Goal: Obtain resource: Download file/media

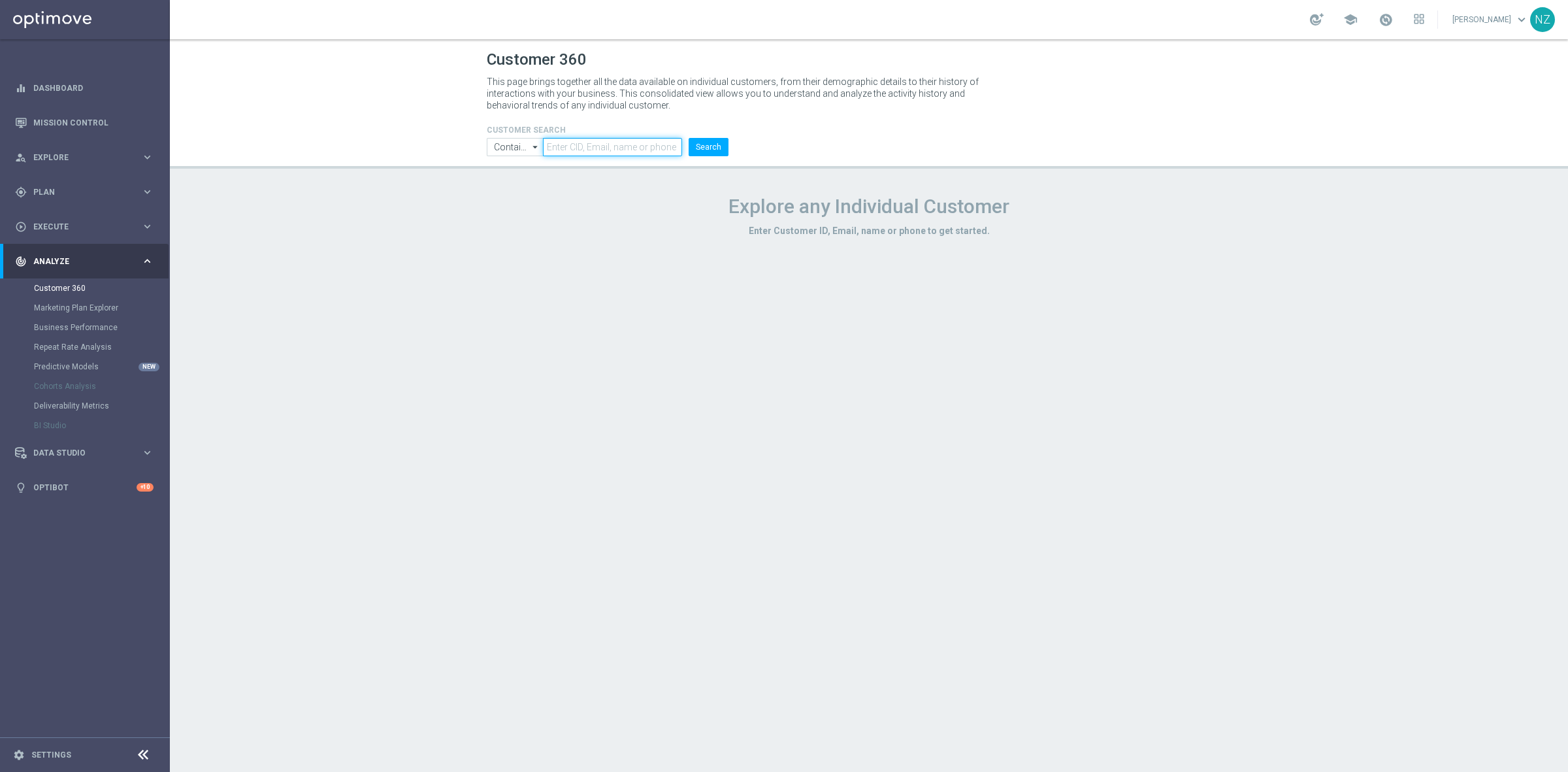
click at [616, 138] on input "text" at bounding box center [612, 148] width 139 height 19
paste input "3227043, 803497, 1133906, 1304413, 1604069, 1146686, 1030018, 856015, 2243434, …"
type input "3227043, 803497, 1133906, 1304413, 1604069, 1146686, 1030018, 856015, 2243434, …"
click at [127, 158] on span "Explore" at bounding box center [87, 157] width 107 height 7
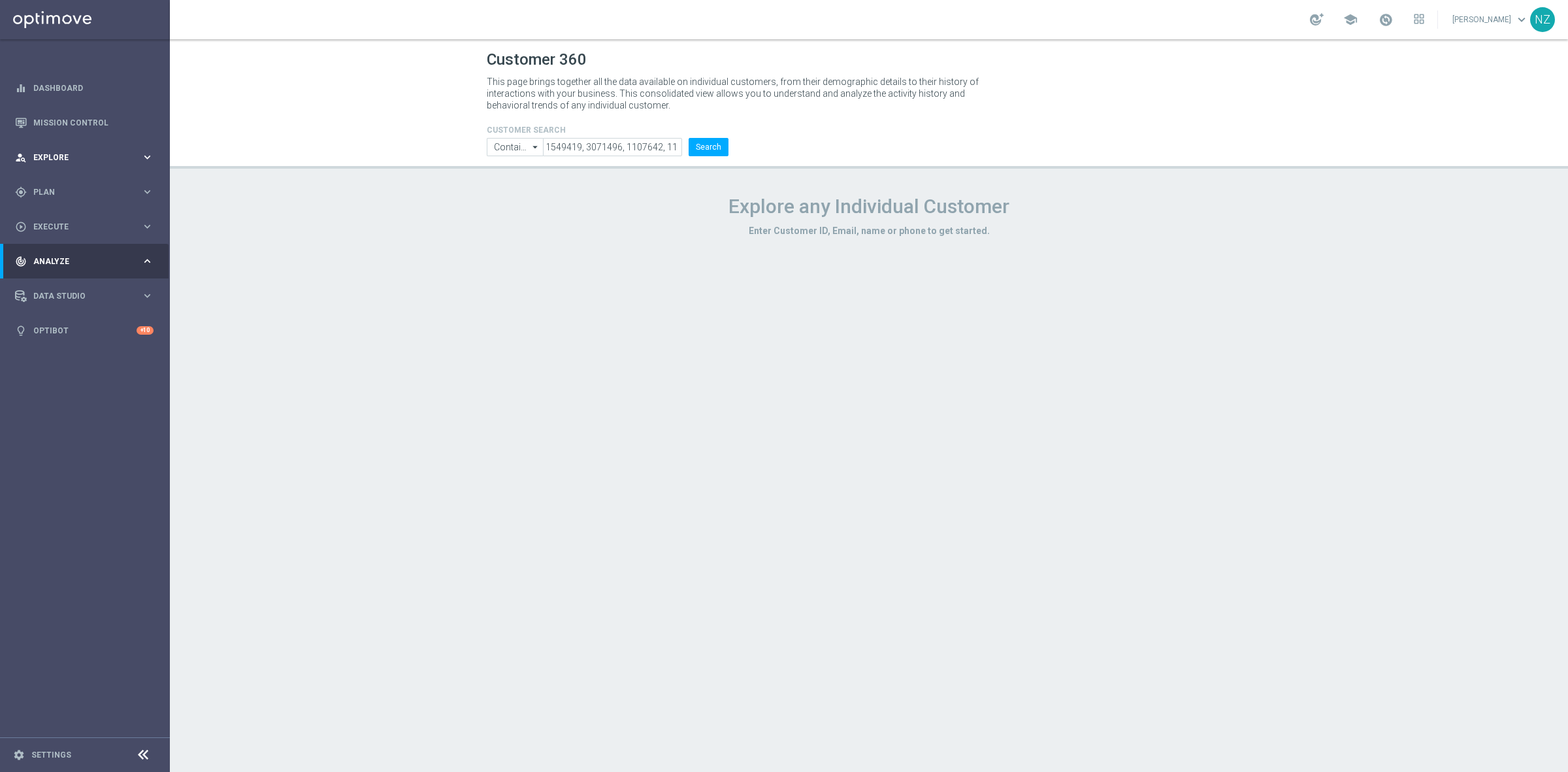
scroll to position [0, 0]
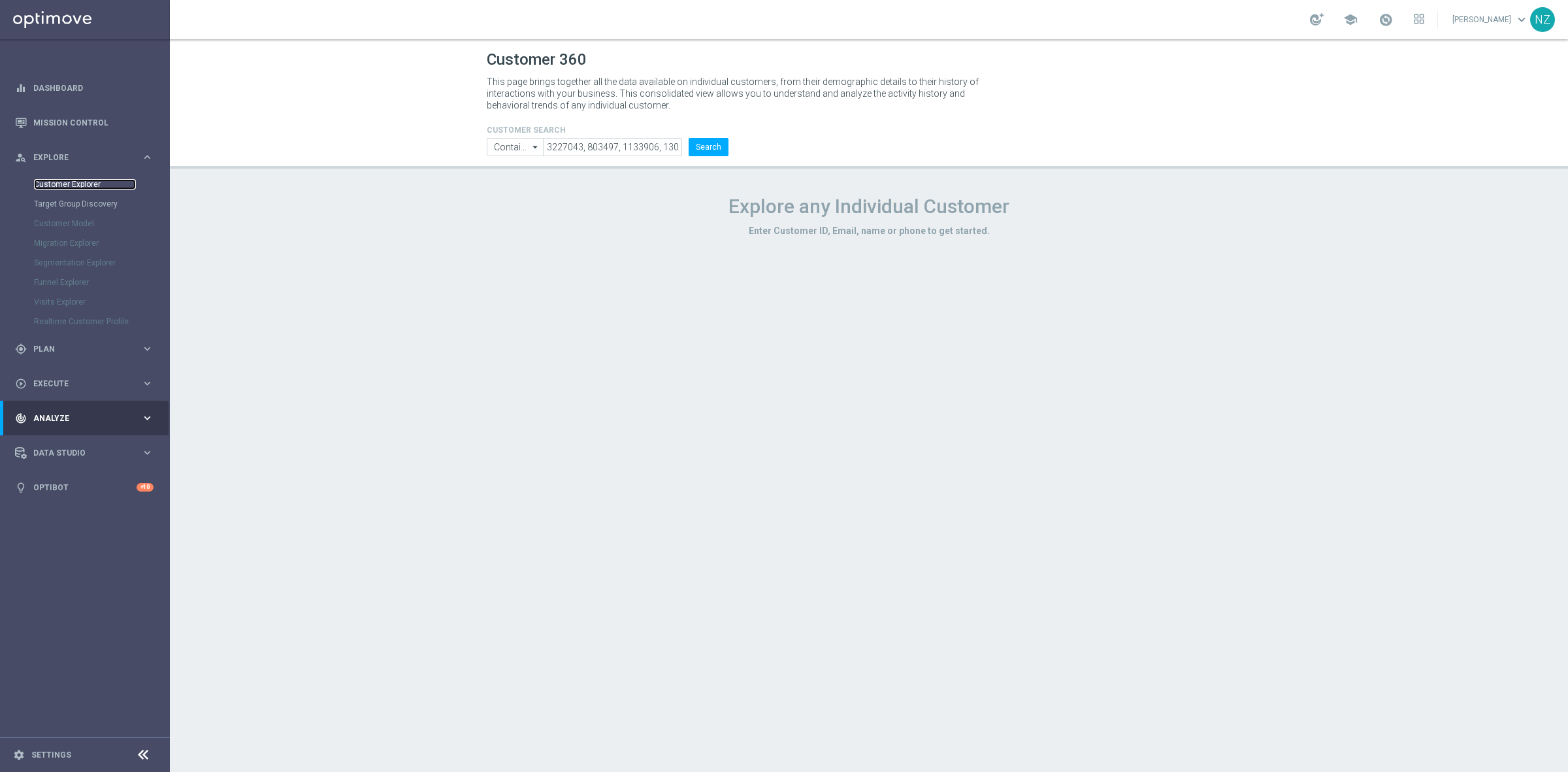
click at [83, 188] on link "Customer Explorer" at bounding box center [84, 184] width 102 height 10
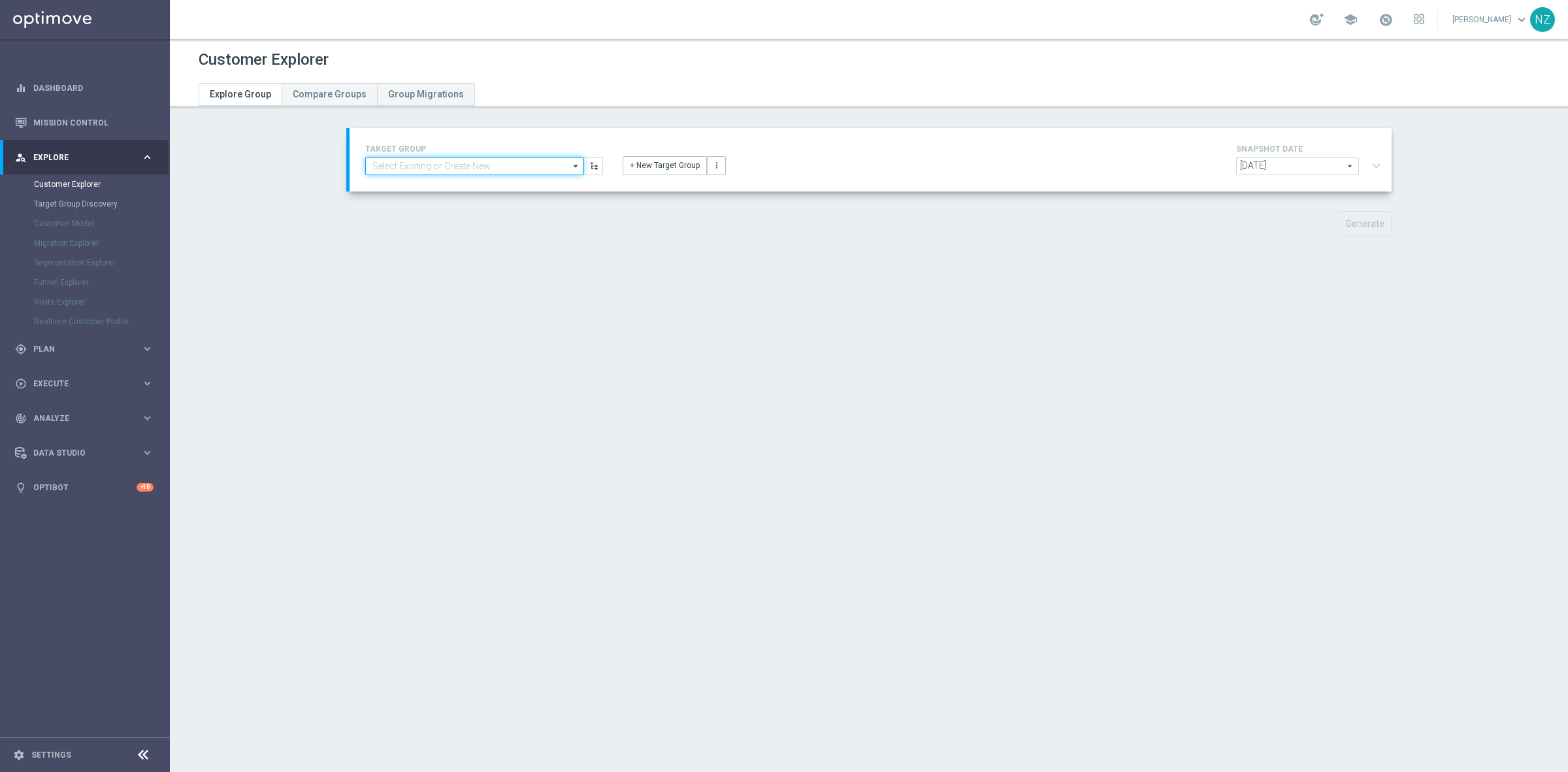
click at [511, 161] on input at bounding box center [475, 166] width 219 height 19
type input "v"
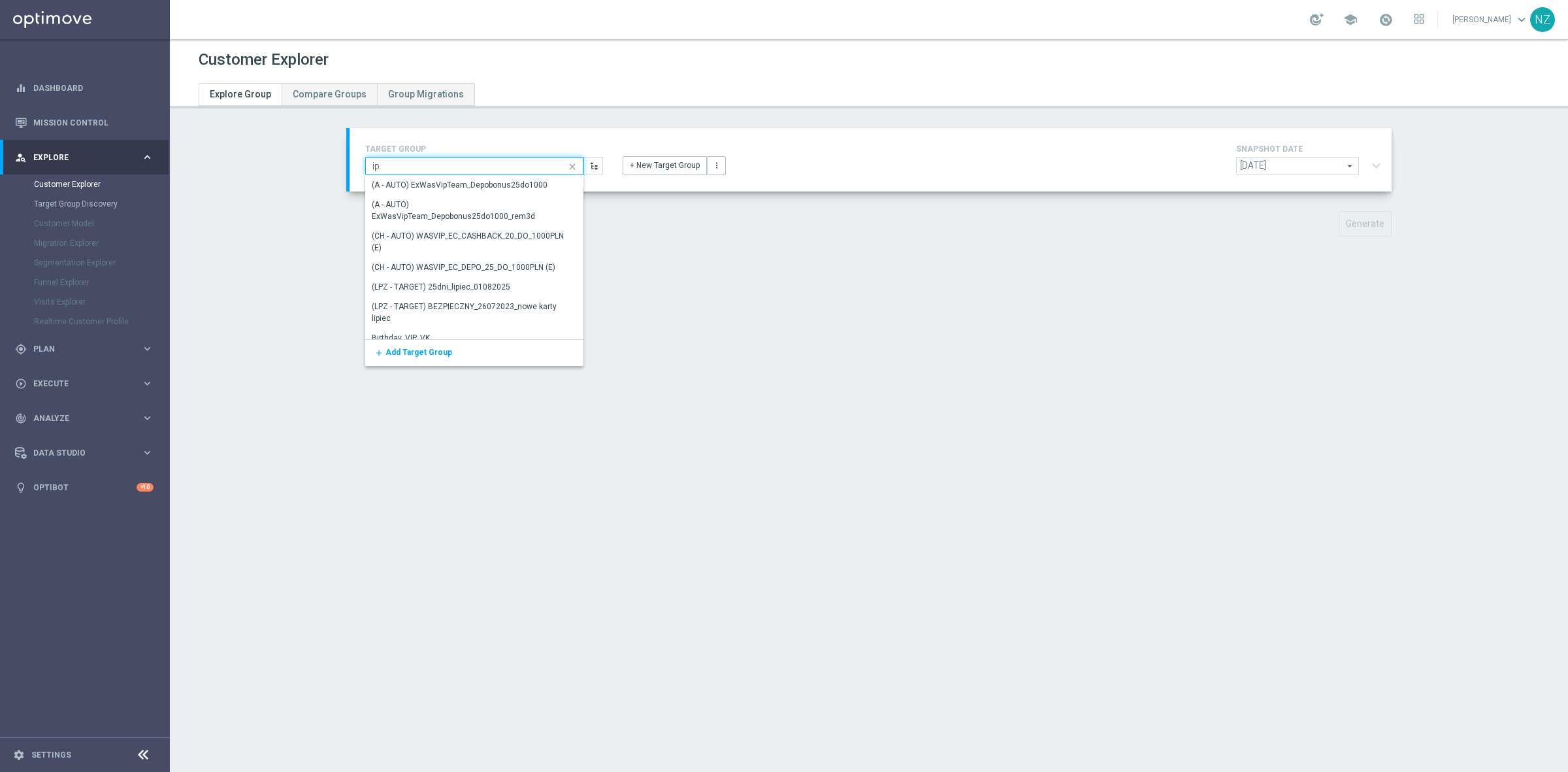
type input "i"
type input "vip_am"
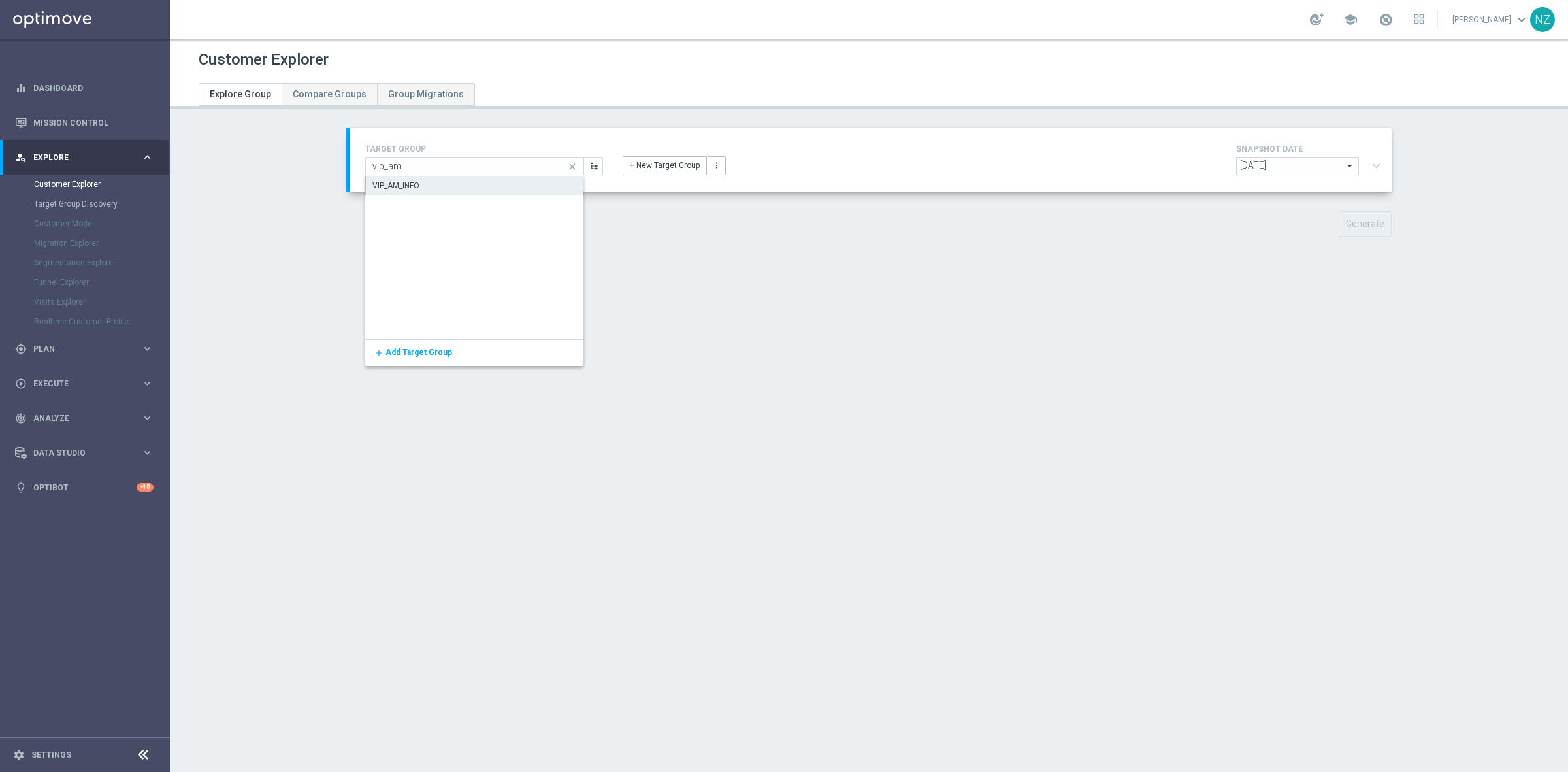
click at [494, 179] on div "VIP_AM_INFO" at bounding box center [475, 185] width 219 height 20
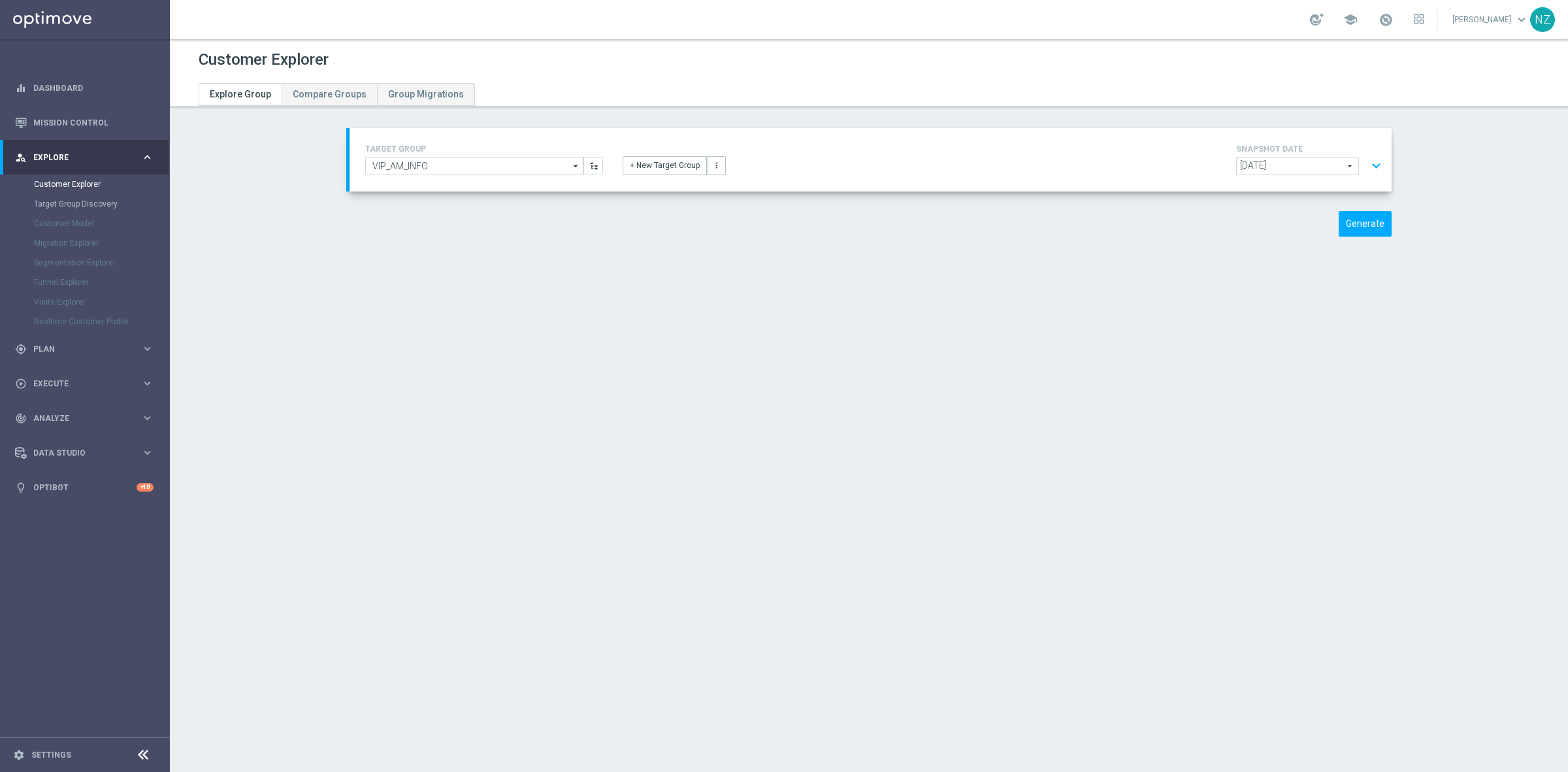
click at [1367, 175] on button "expand_more" at bounding box center [1376, 165] width 19 height 25
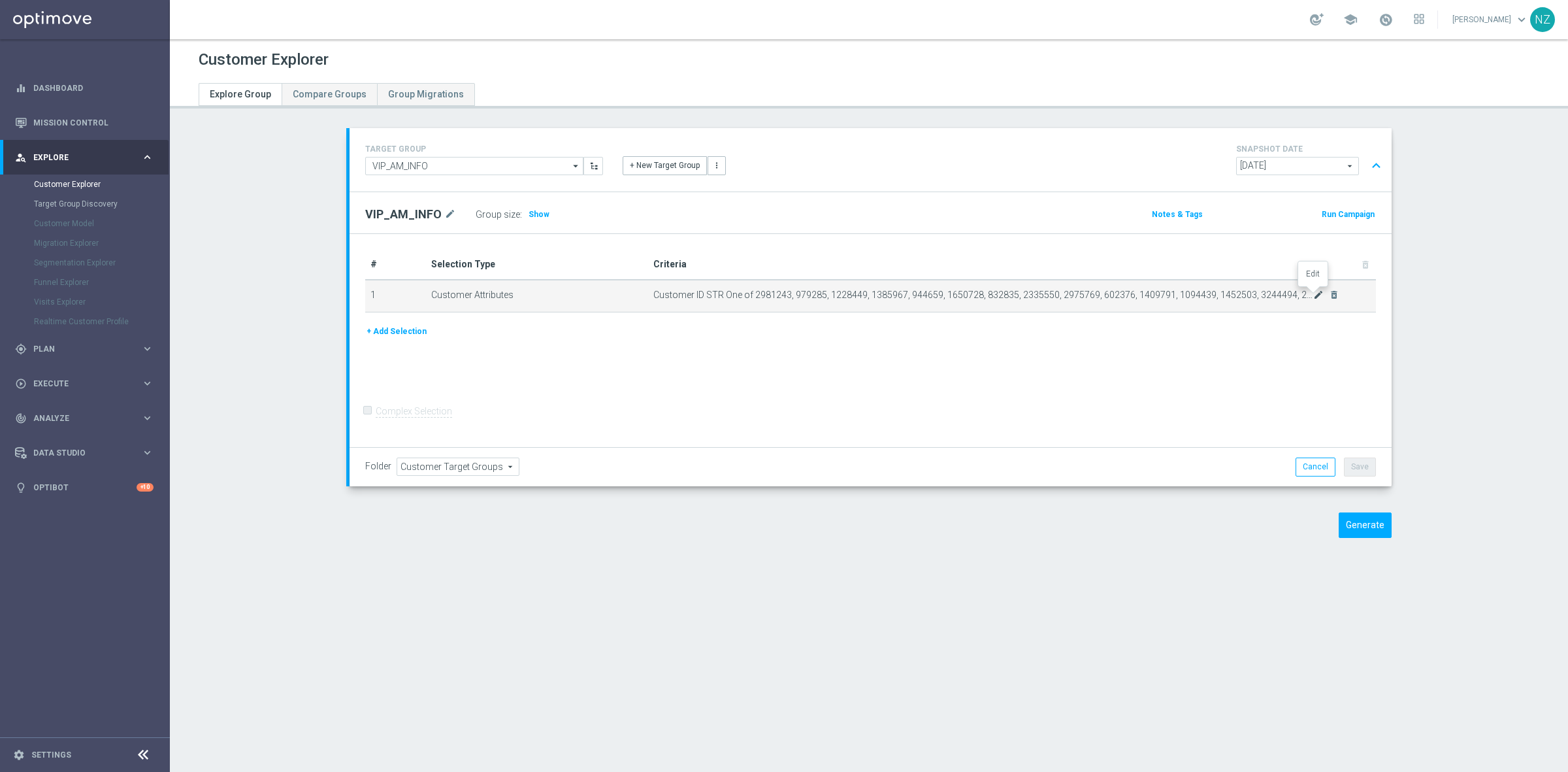
click at [1313, 298] on icon "mode_edit" at bounding box center [1318, 294] width 10 height 10
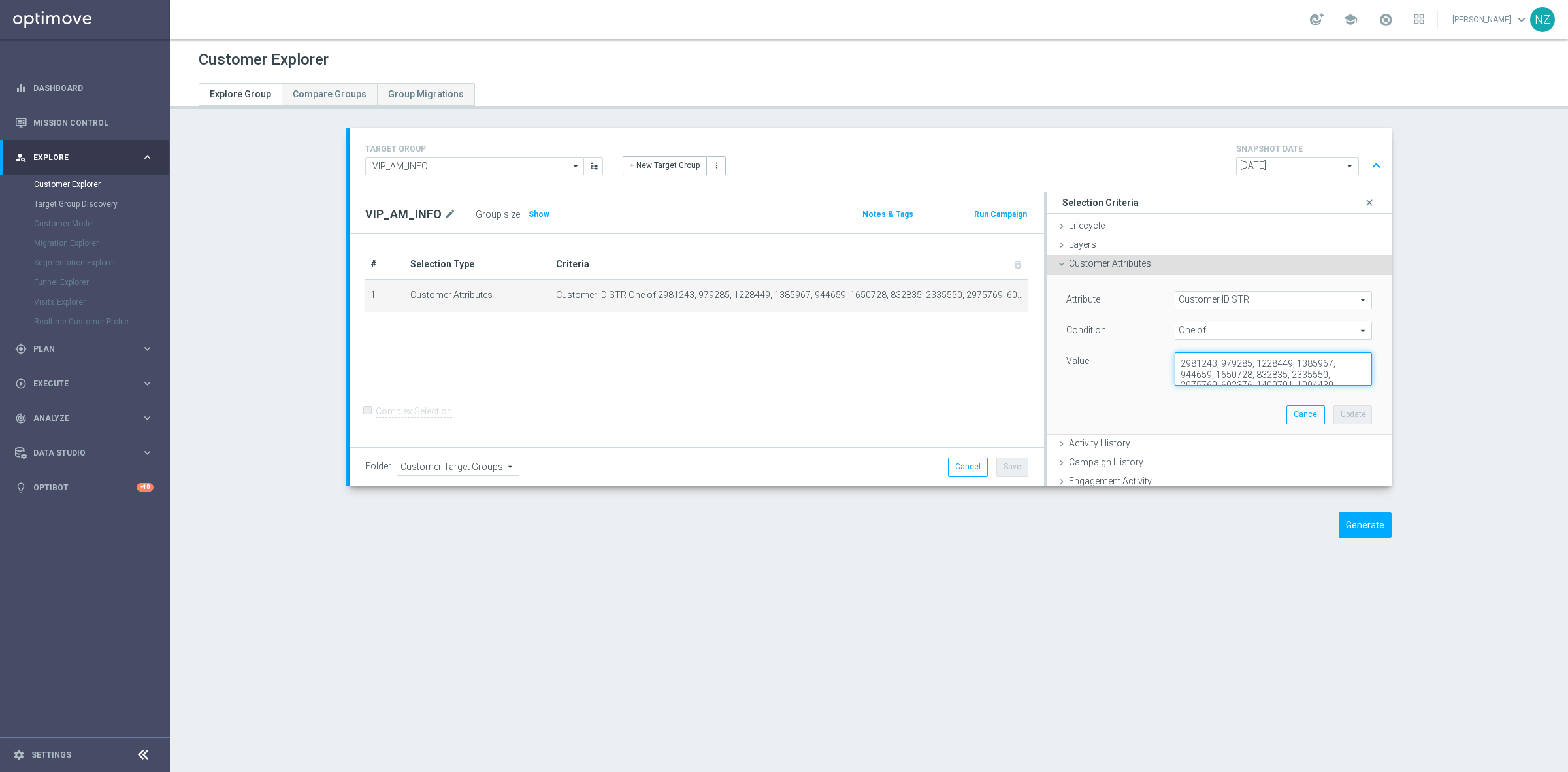
scroll to position [67, 0]
drag, startPoint x: 1172, startPoint y: 364, endPoint x: 1432, endPoint y: 450, distance: 273.9
click at [1432, 450] on section "TARGET GROUP VIP_AM_INFO VIP_AM_INFO arrow_drop_down Show Selected 0 of NaN - C…" at bounding box center [869, 342] width 1398 height 429
type textarea "1549655, 2790119, 1943626, 2740296, 1578871, 1620345, 1187207, 1645077, 1510560…"
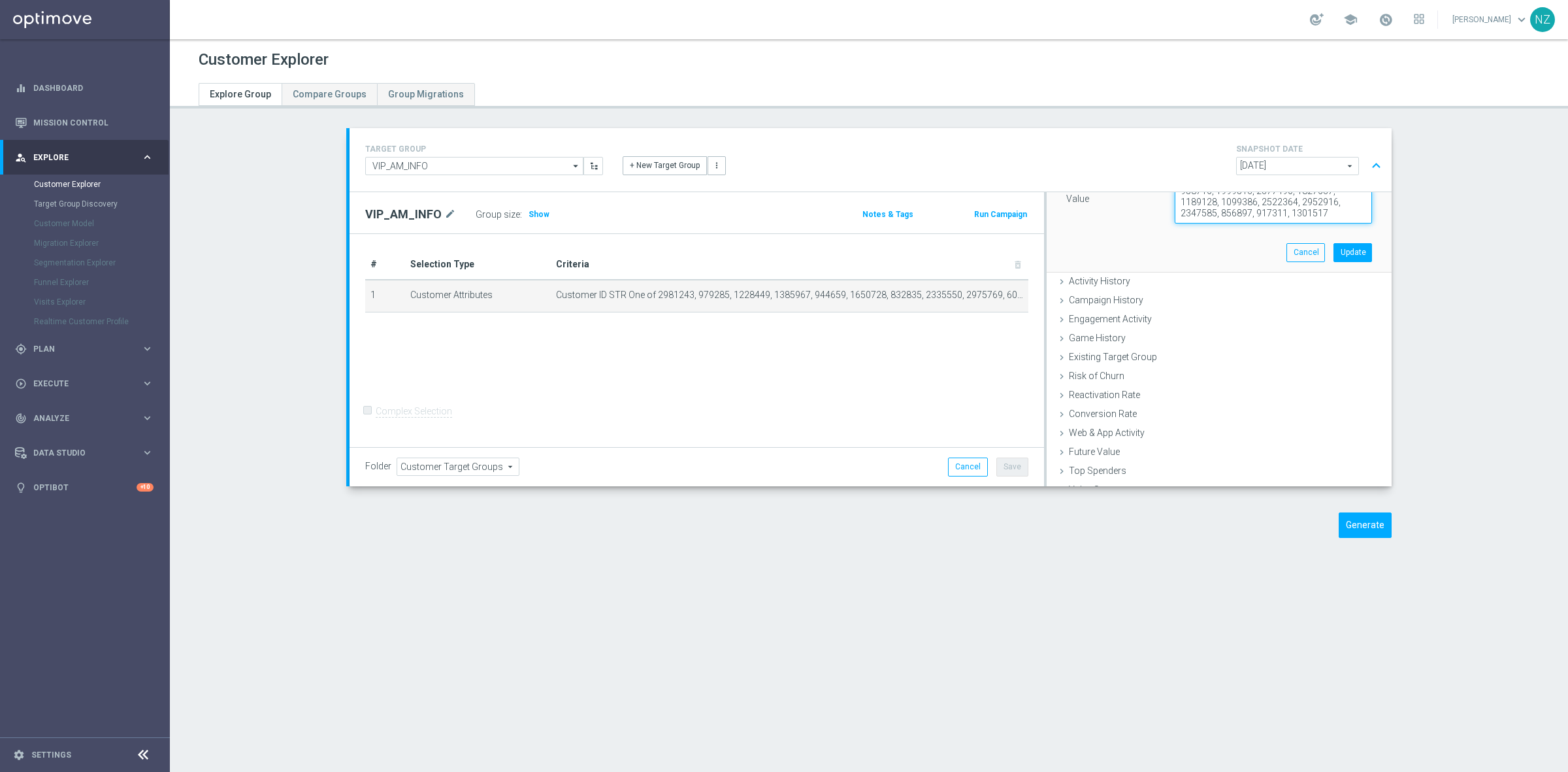
drag, startPoint x: 1167, startPoint y: 361, endPoint x: 1494, endPoint y: 279, distance: 337.1
click at [1372, 467] on ul "Lifecycle done Cancel Update Layers done Cancel Update Customer Attributes" at bounding box center [1219, 296] width 345 height 483
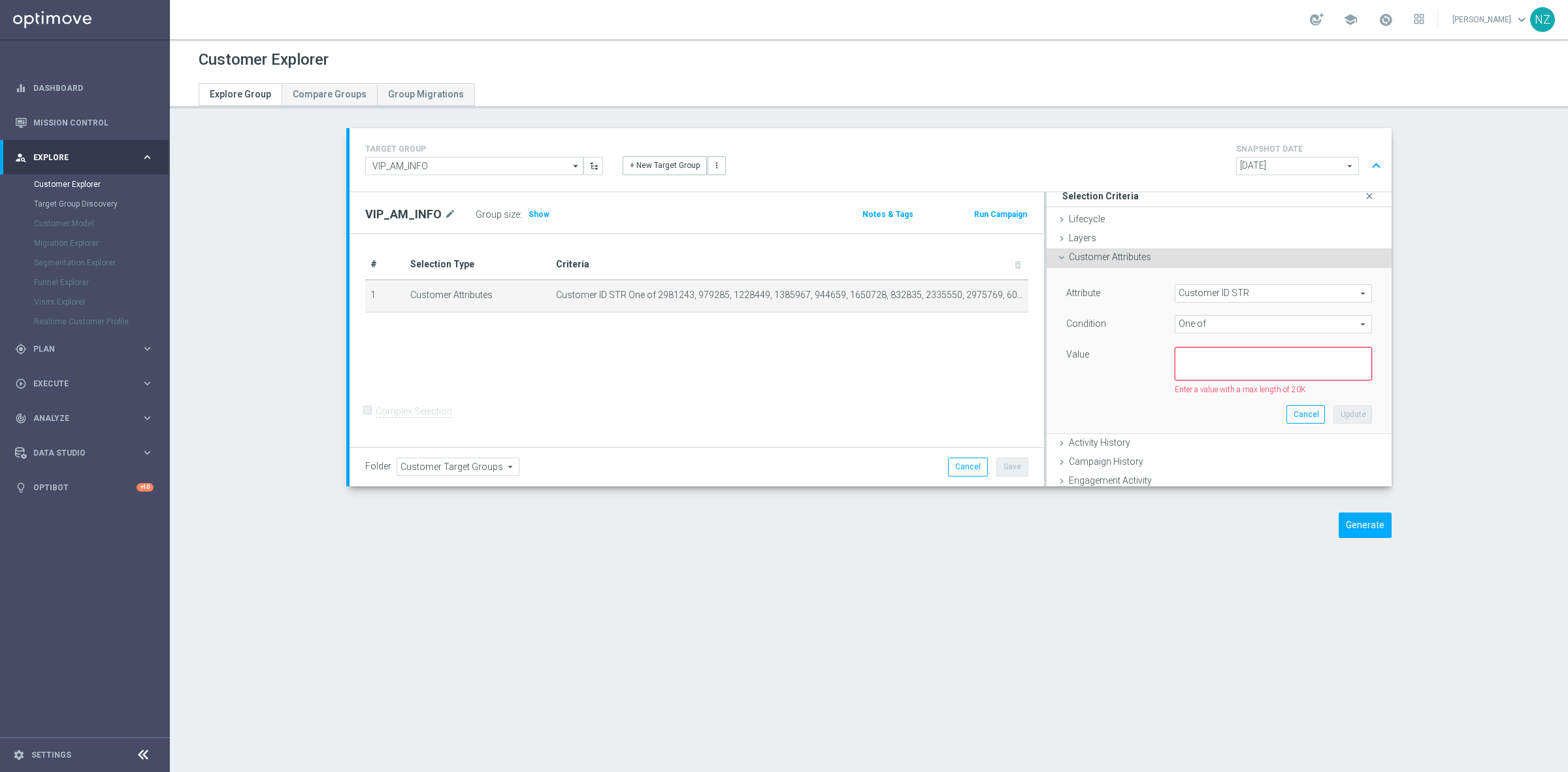
scroll to position [0, 0]
click at [1185, 371] on textarea at bounding box center [1273, 370] width 197 height 34
paste textarea "3227043, 803497, 1133906, 1304413, 1604069, 1146686, 1030018, 856015, 2243434, …"
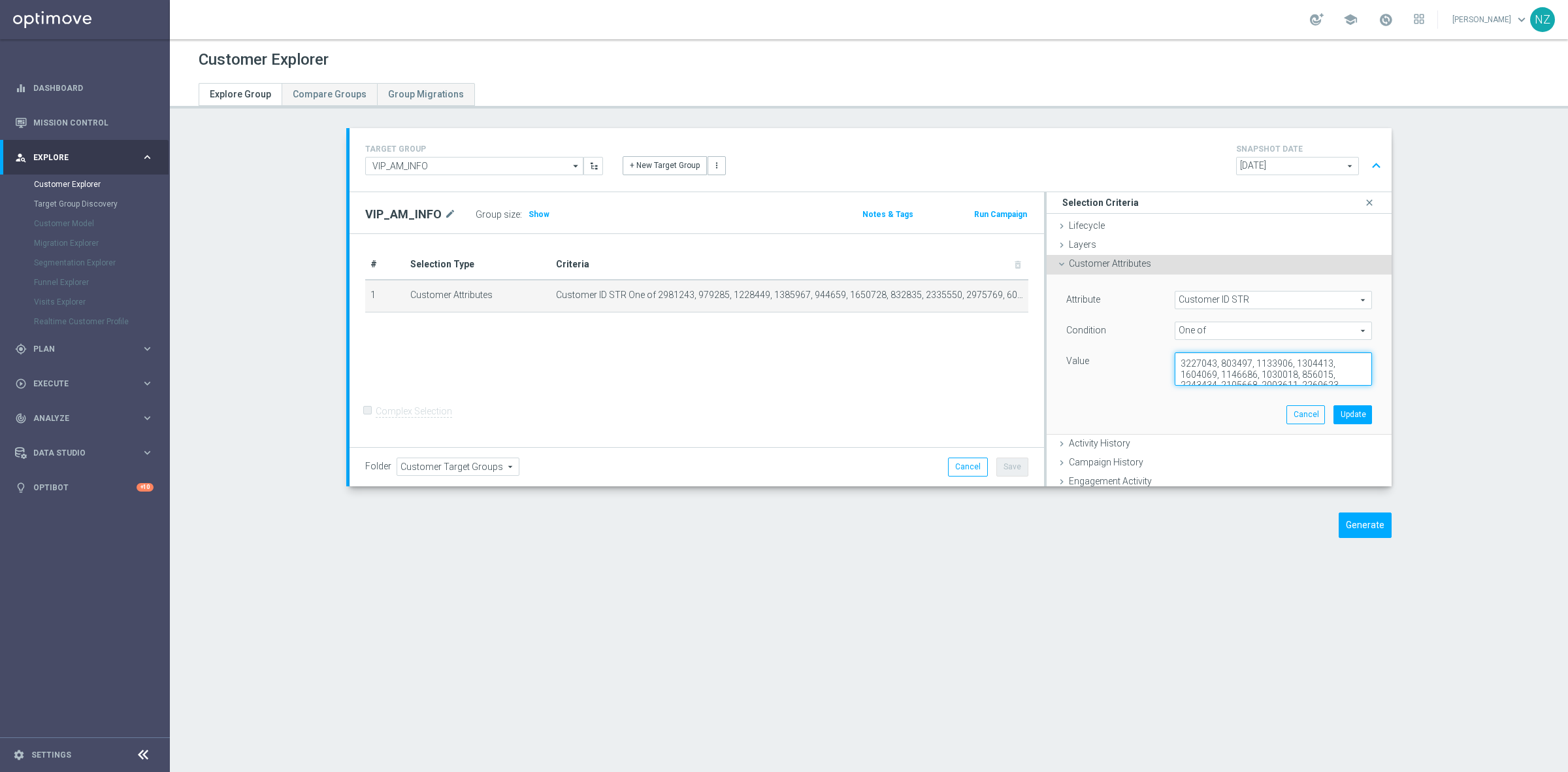
scroll to position [50, 0]
type textarea "3227043, 803497, 1133906, 1304413, 1604069, 1146686, 1030018, 856015, 2243434, …"
click at [1333, 415] on button "Update" at bounding box center [1352, 415] width 38 height 19
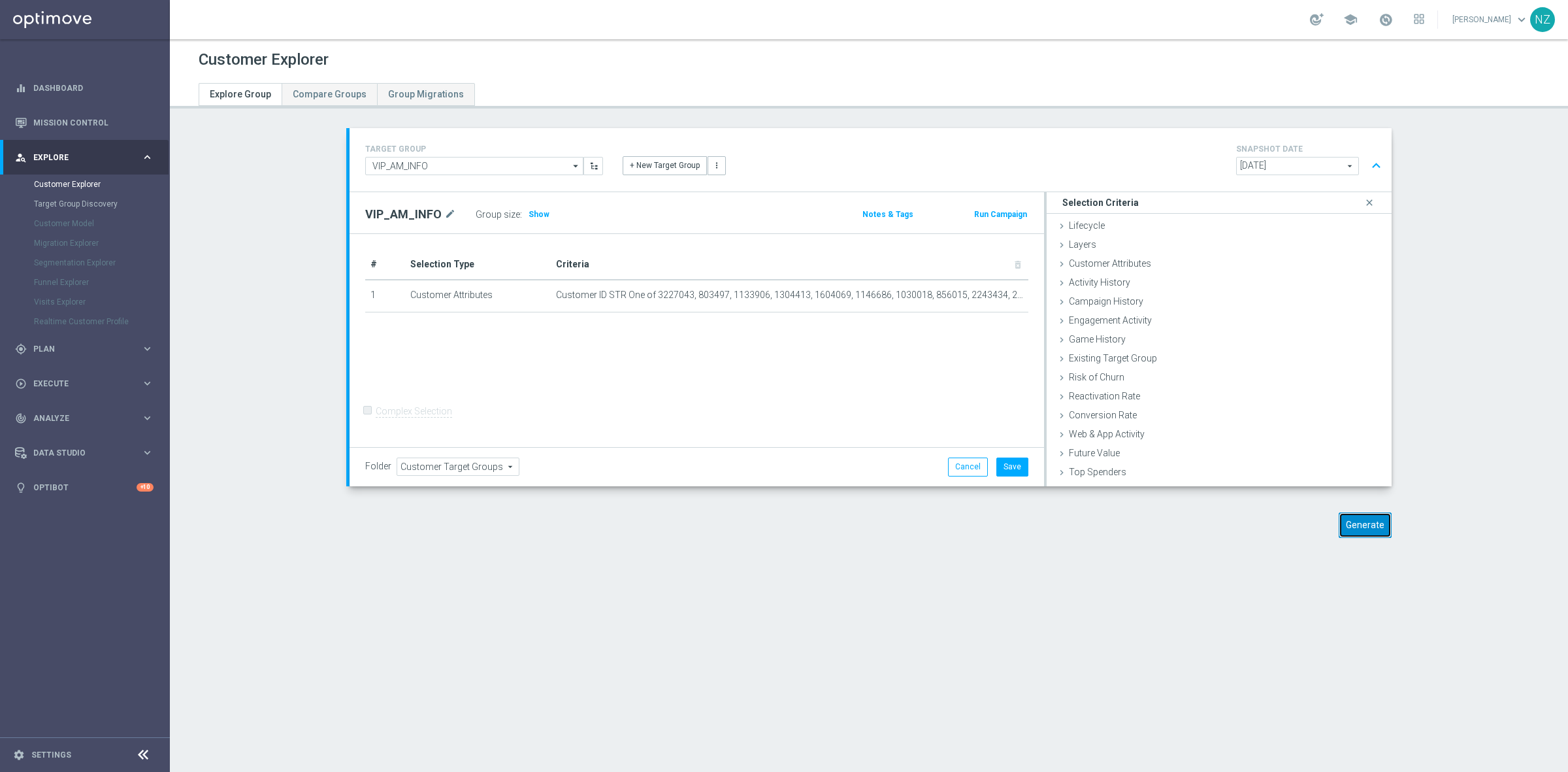
click at [1364, 527] on button "Generate" at bounding box center [1365, 524] width 53 height 25
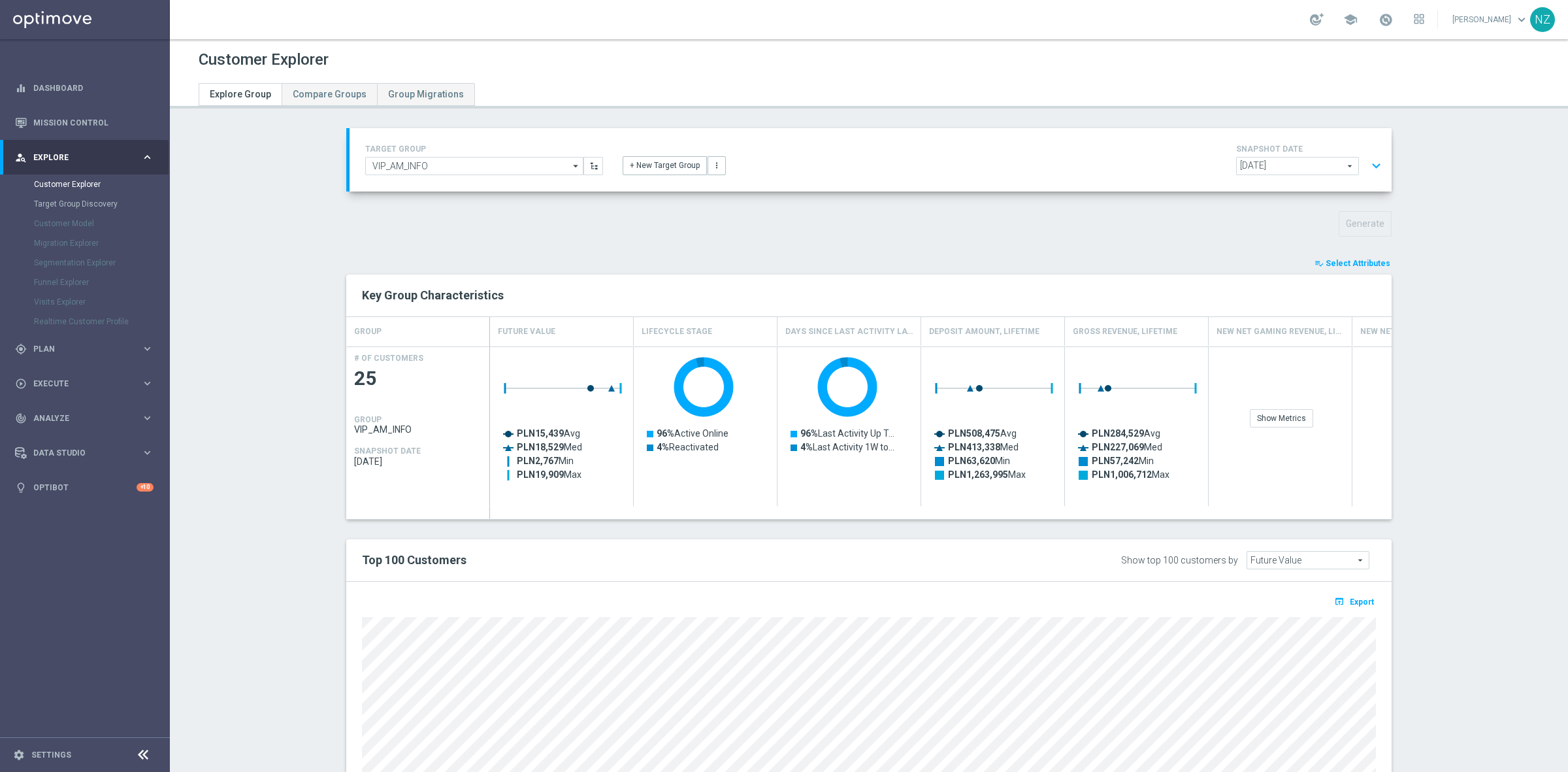
scroll to position [162, 0]
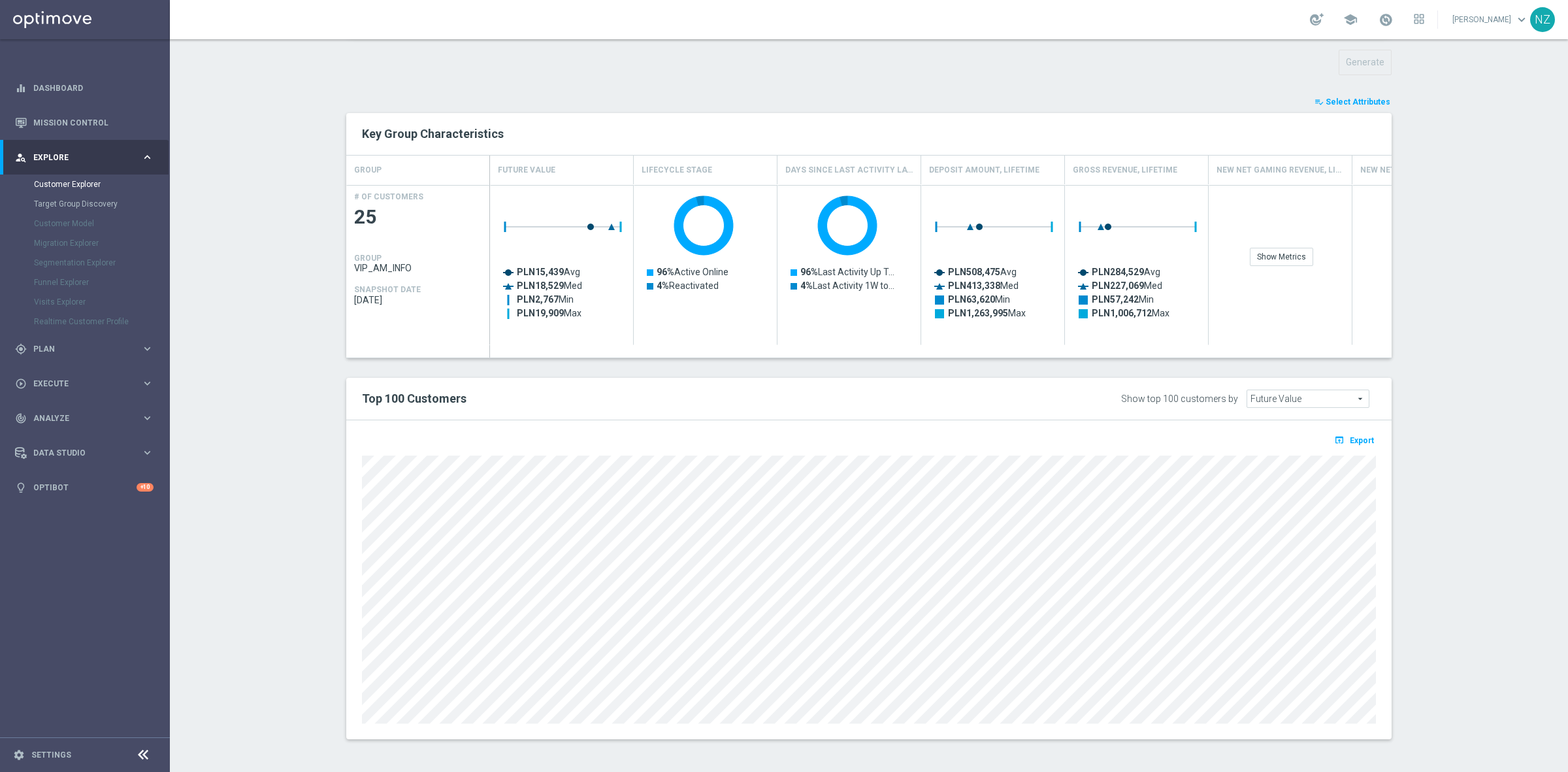
click at [1380, 98] on span "Select Attributes" at bounding box center [1358, 102] width 64 height 9
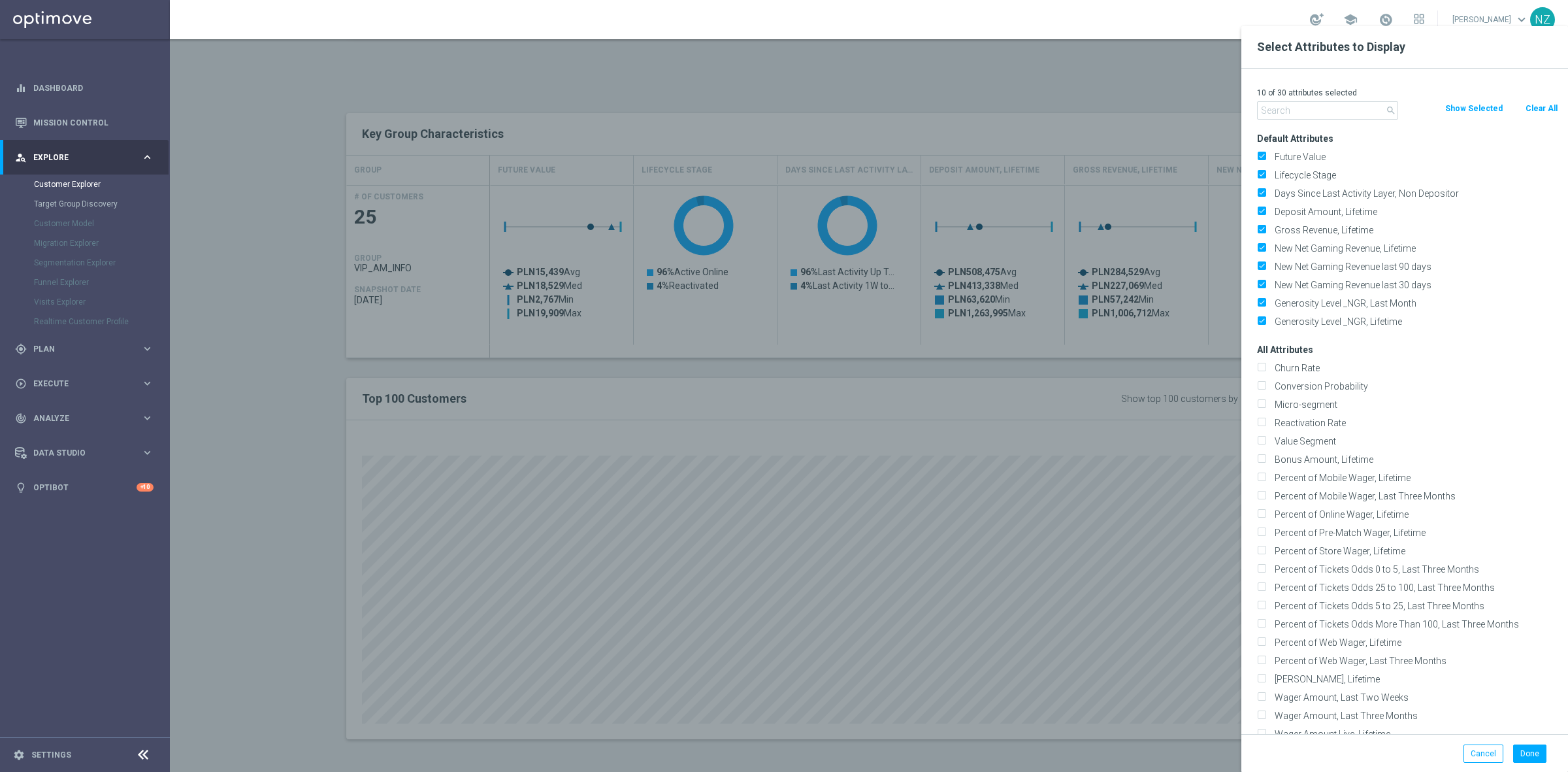
click at [1552, 114] on button "Clear All" at bounding box center [1541, 107] width 35 height 14
checkbox input "false"
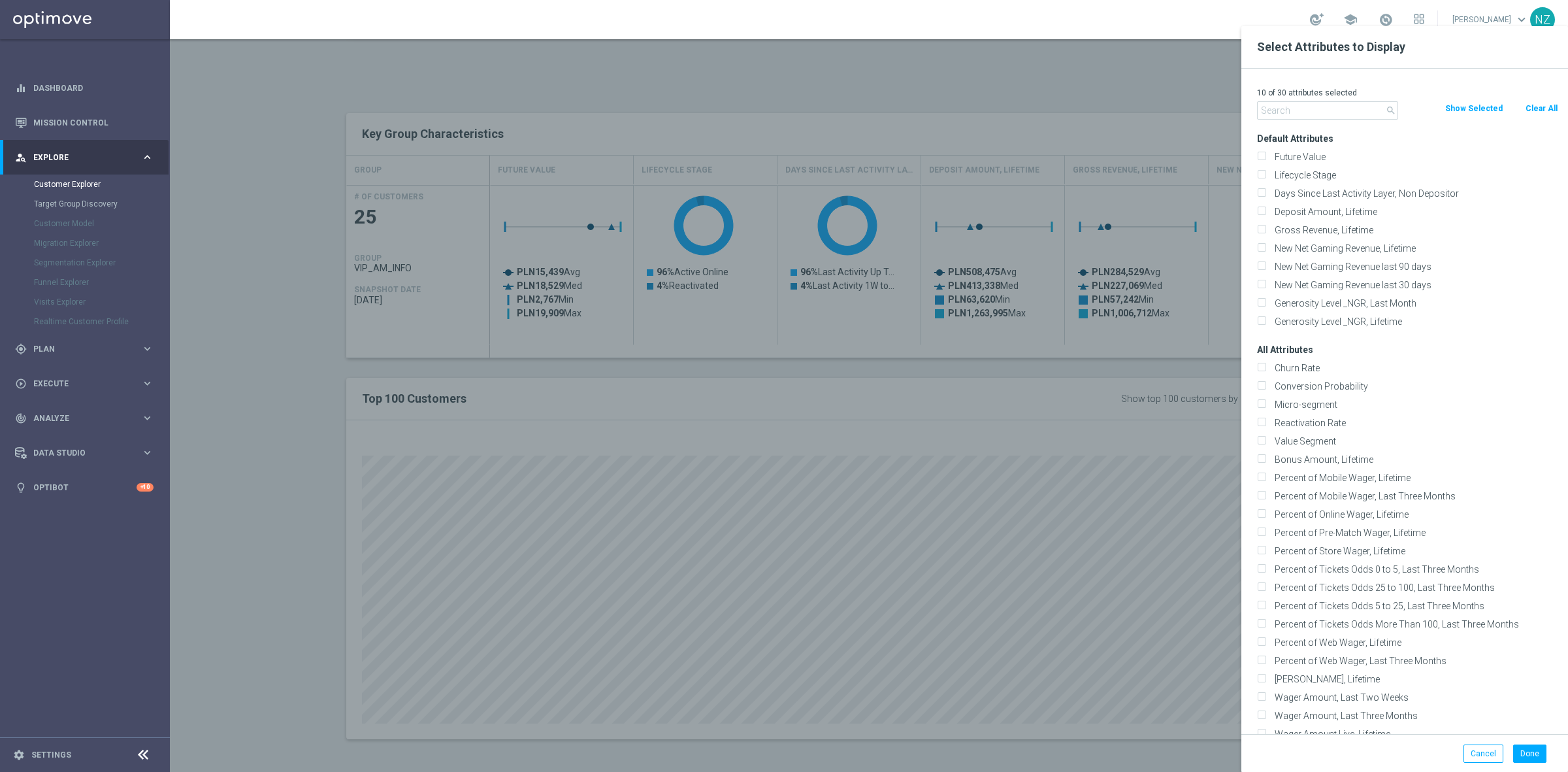
checkbox input "false"
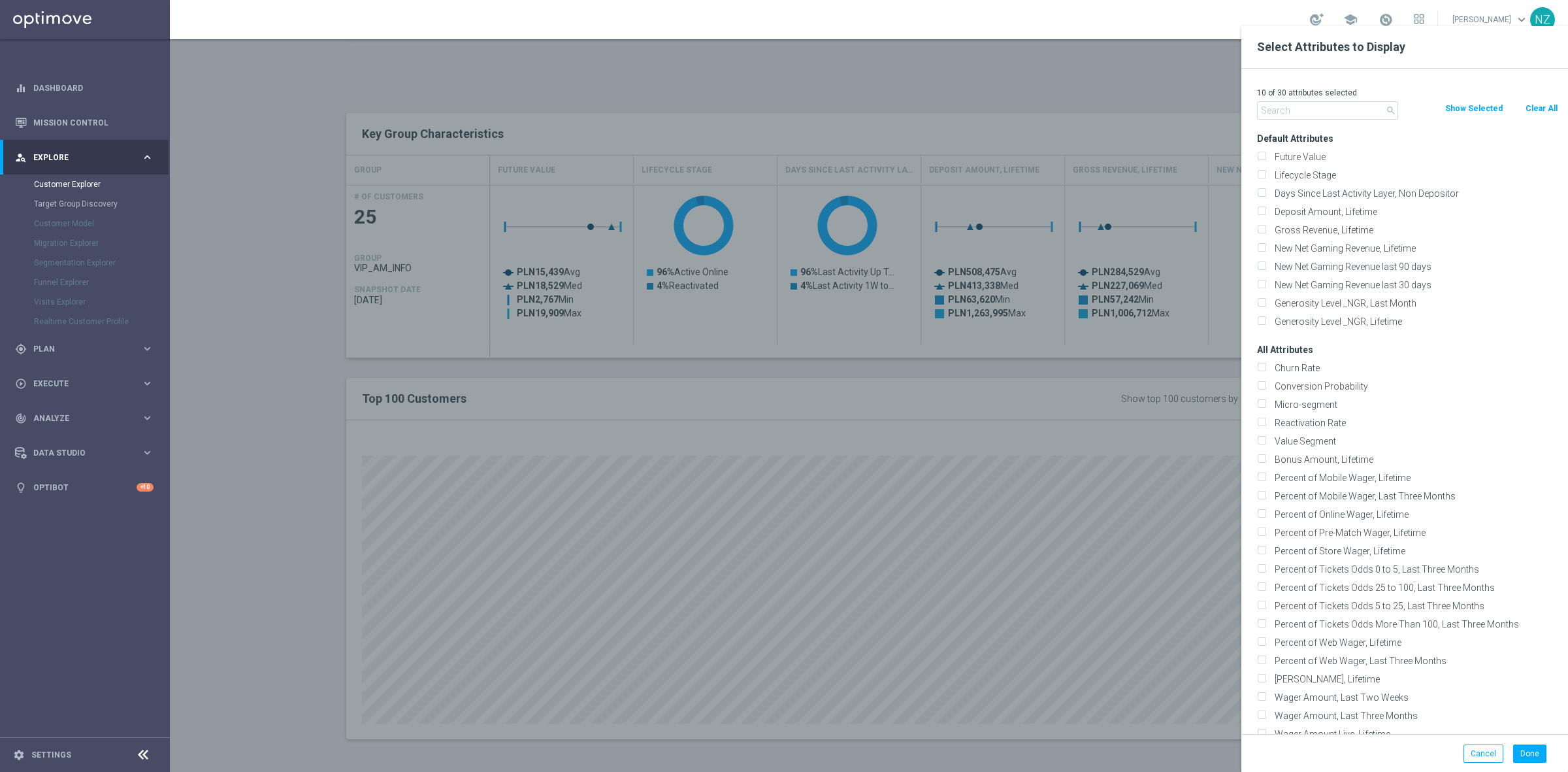
checkbox input "false"
click at [1314, 116] on input "text" at bounding box center [1327, 110] width 141 height 19
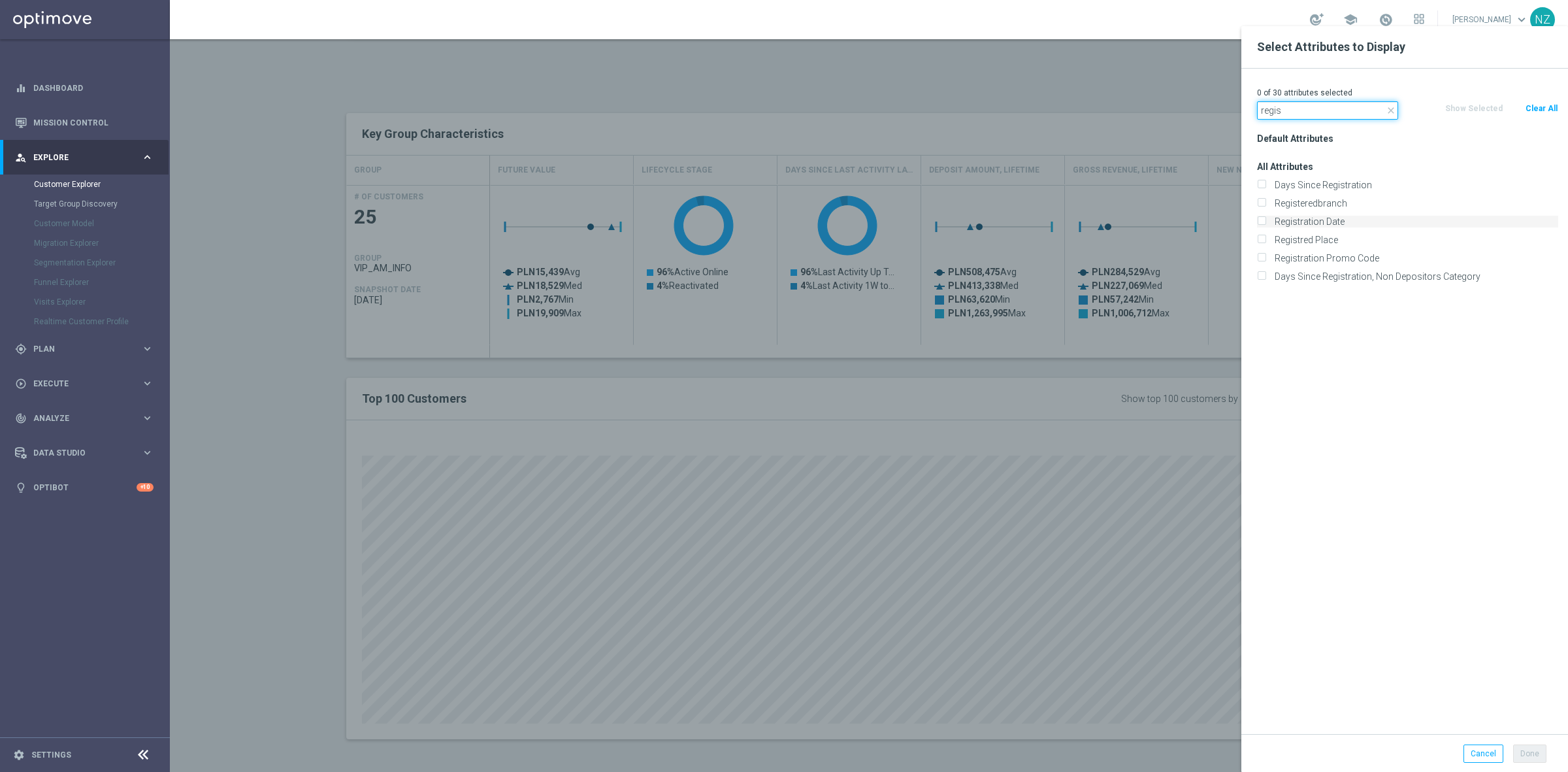
type input "regis"
click at [1270, 222] on label "Registration Date" at bounding box center [1414, 222] width 288 height 12
click at [1265, 222] on input "Registration Date" at bounding box center [1261, 222] width 8 height 8
checkbox input "true"
click at [1526, 762] on button "Done" at bounding box center [1530, 753] width 34 height 19
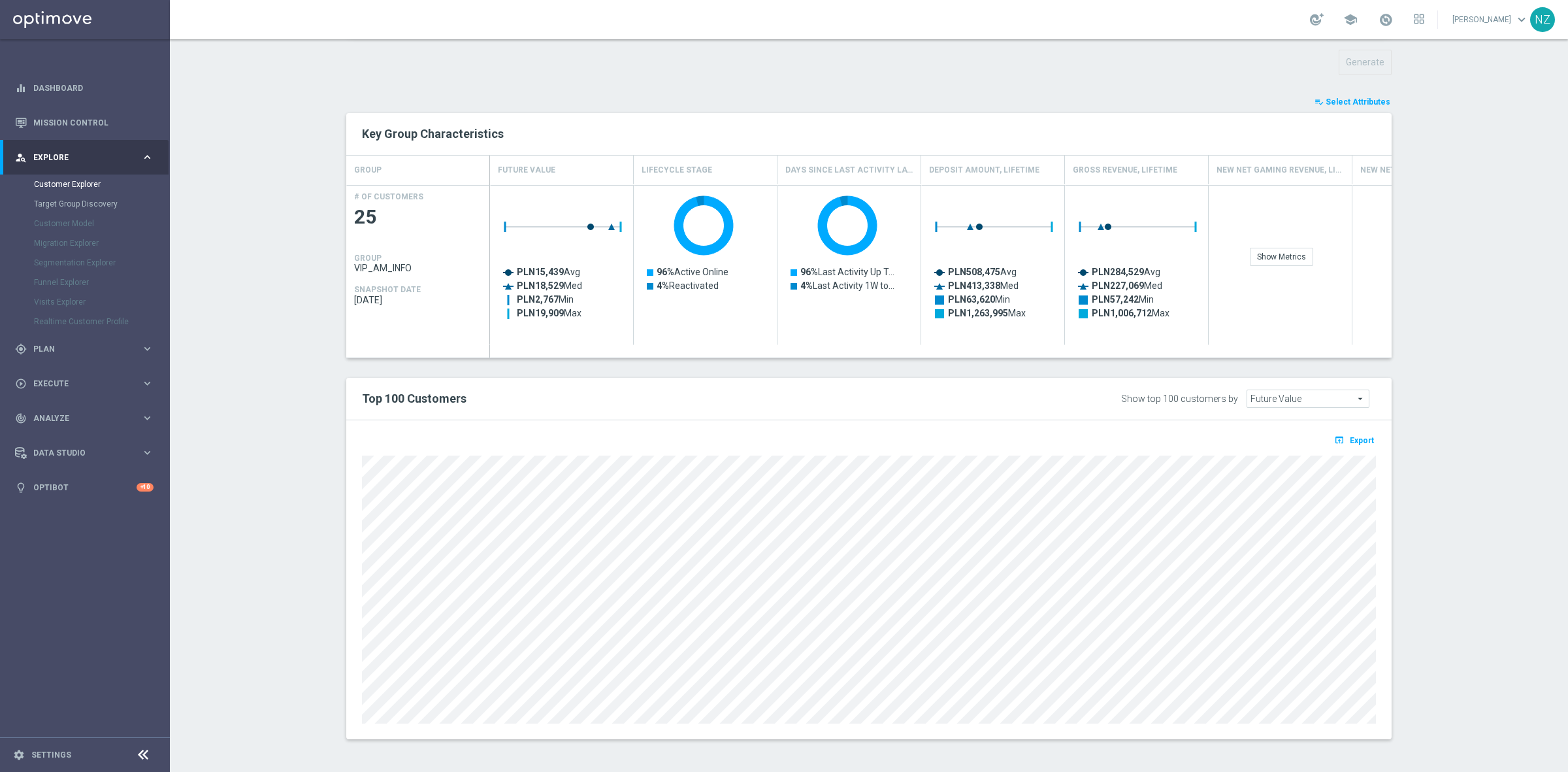
type input "Search"
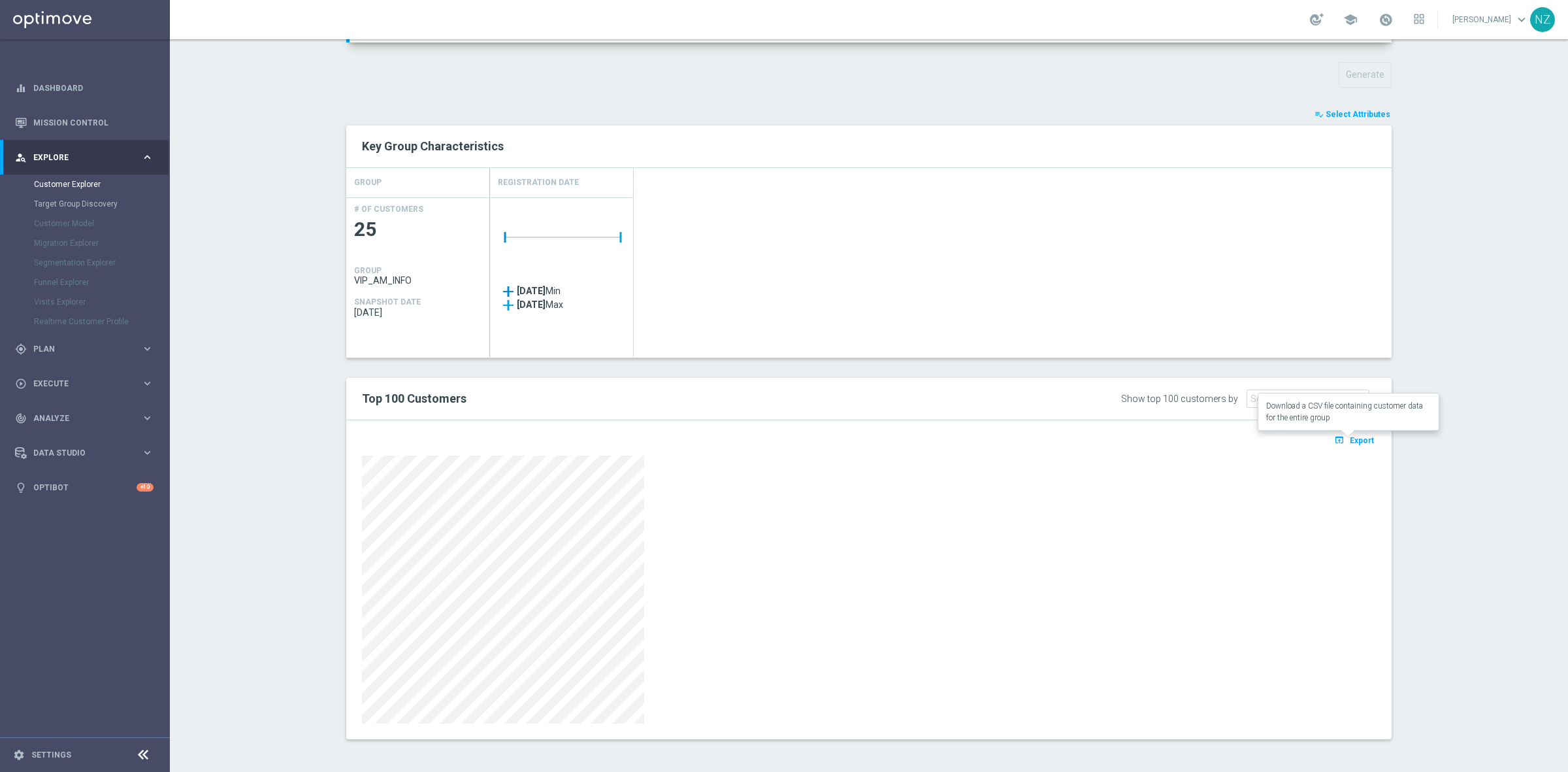
click at [1361, 440] on span "Export" at bounding box center [1362, 440] width 24 height 9
